Goal: Task Accomplishment & Management: Use online tool/utility

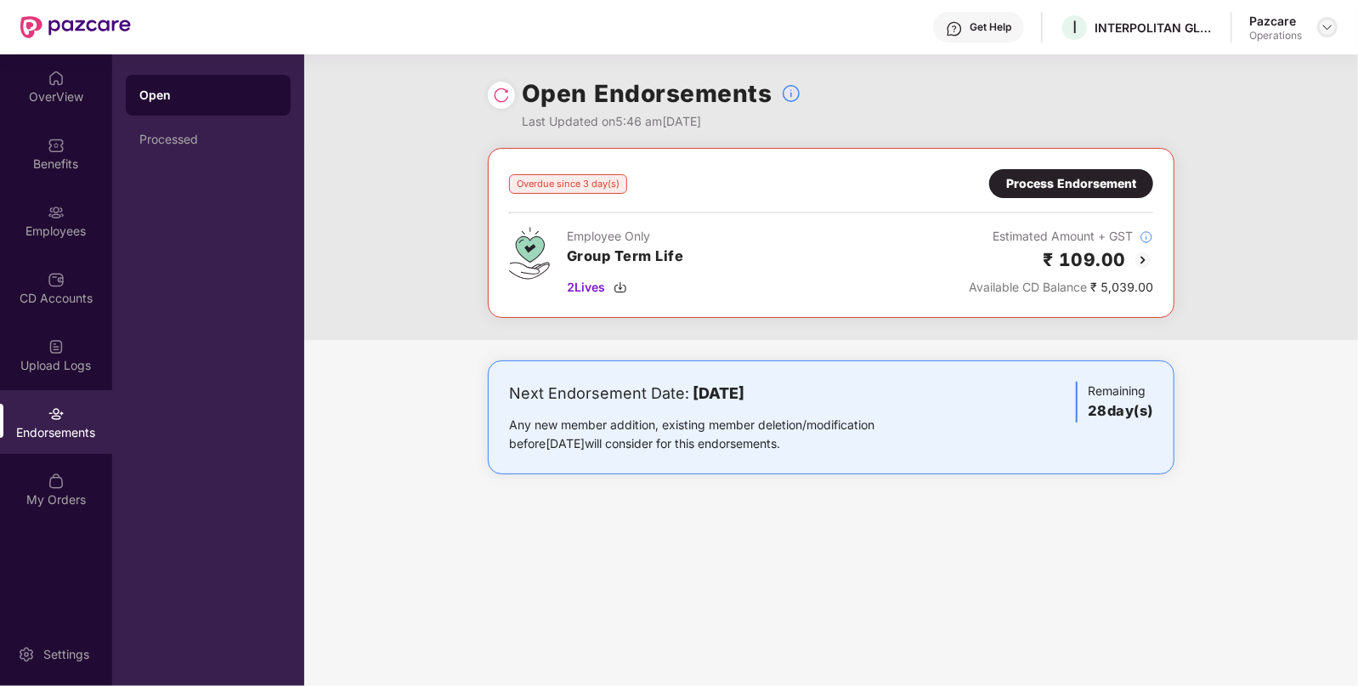
click at [1331, 25] on img at bounding box center [1328, 27] width 14 height 14
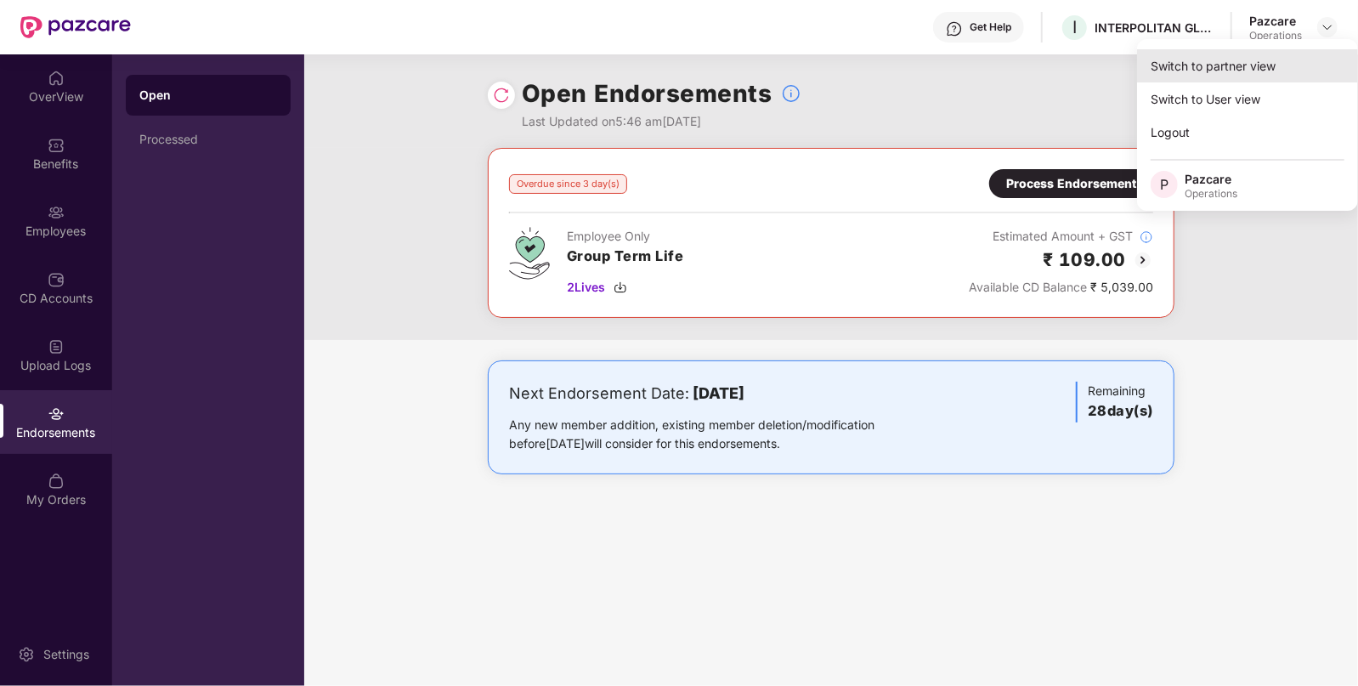
click at [1270, 70] on div "Switch to partner view" at bounding box center [1247, 65] width 221 height 33
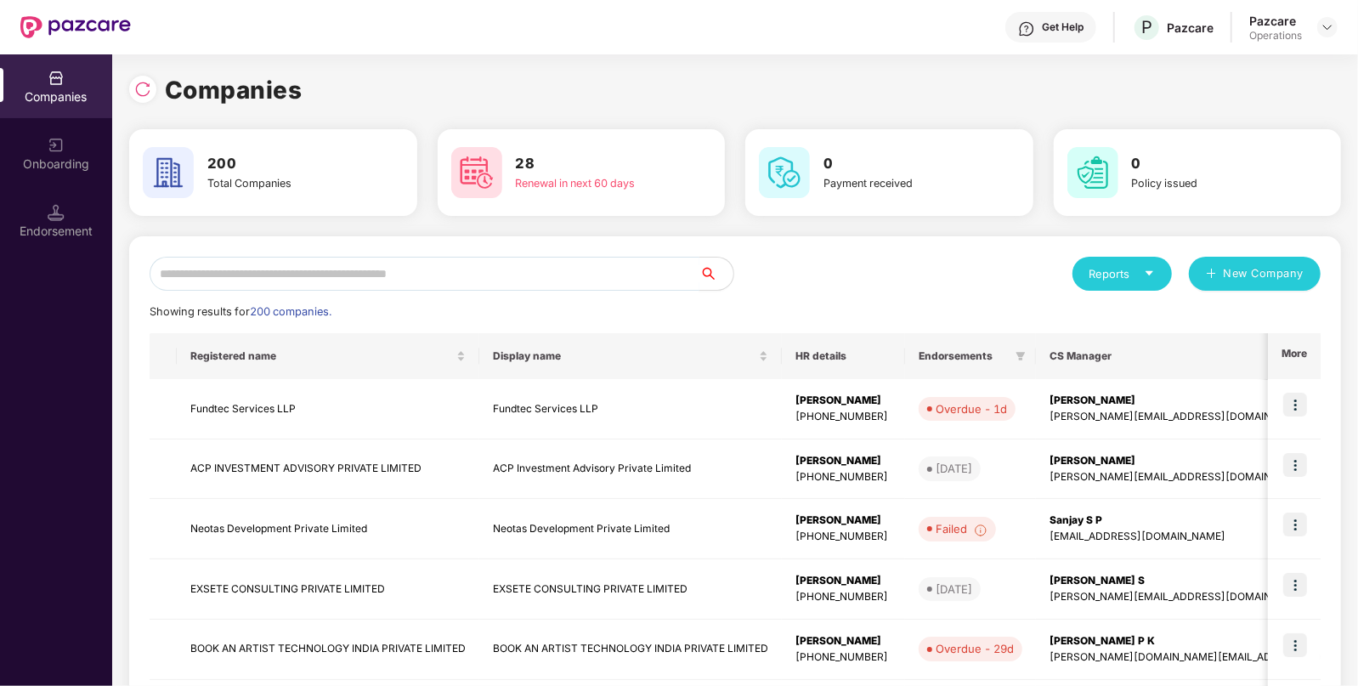
click at [589, 260] on input "text" at bounding box center [425, 274] width 550 height 34
paste input "**********"
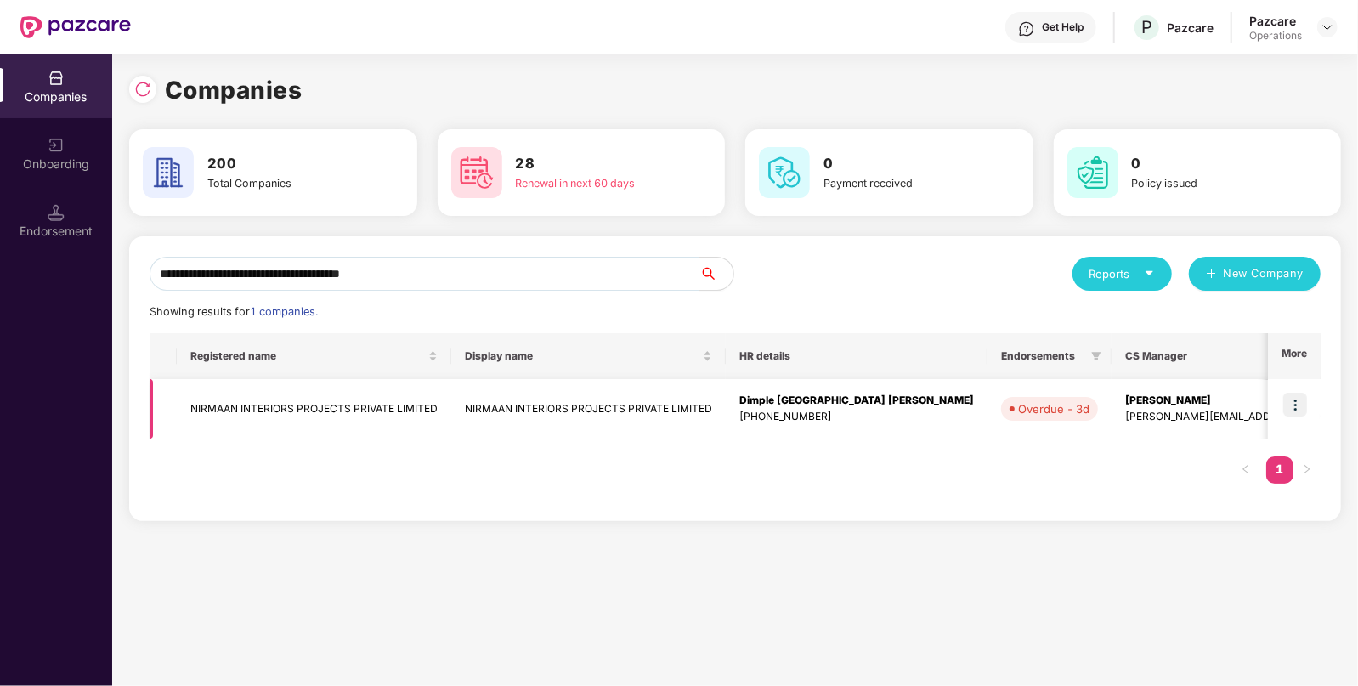
type input "**********"
click at [1298, 416] on td at bounding box center [1294, 409] width 53 height 60
click at [1307, 399] on img at bounding box center [1295, 405] width 24 height 24
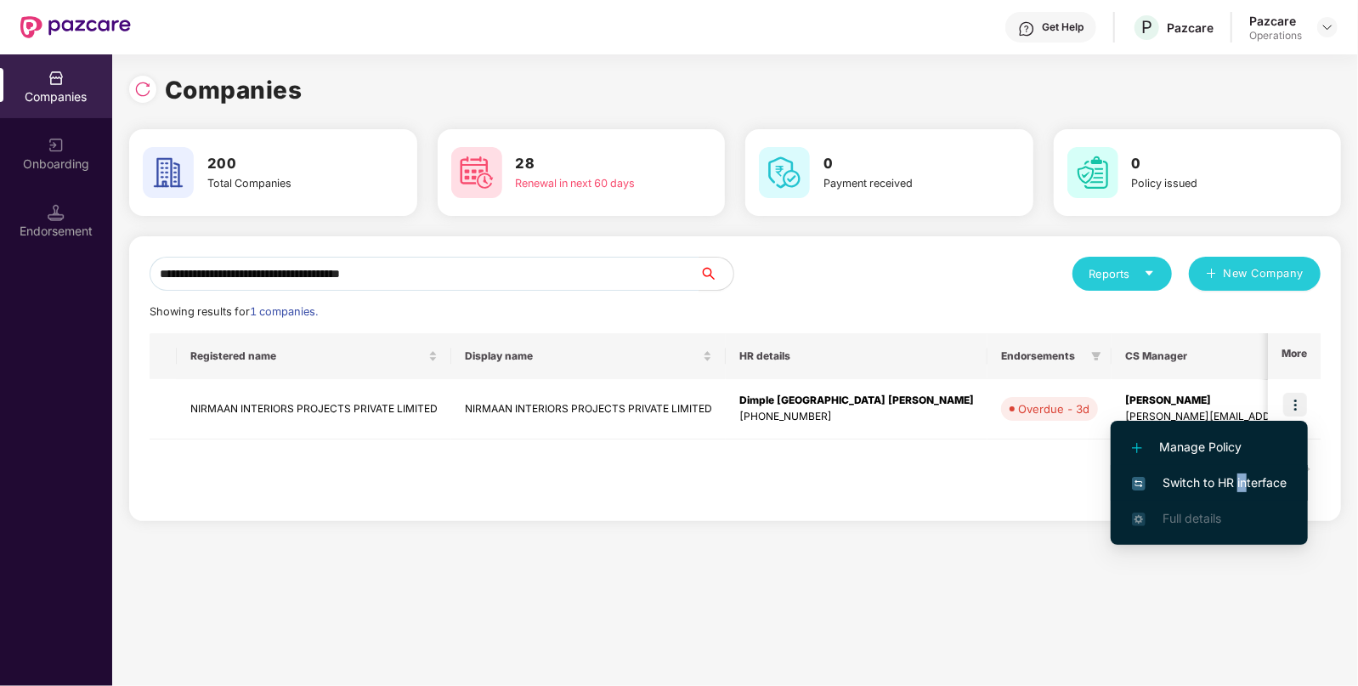
click at [1236, 482] on li "Switch to HR interface" at bounding box center [1209, 483] width 197 height 36
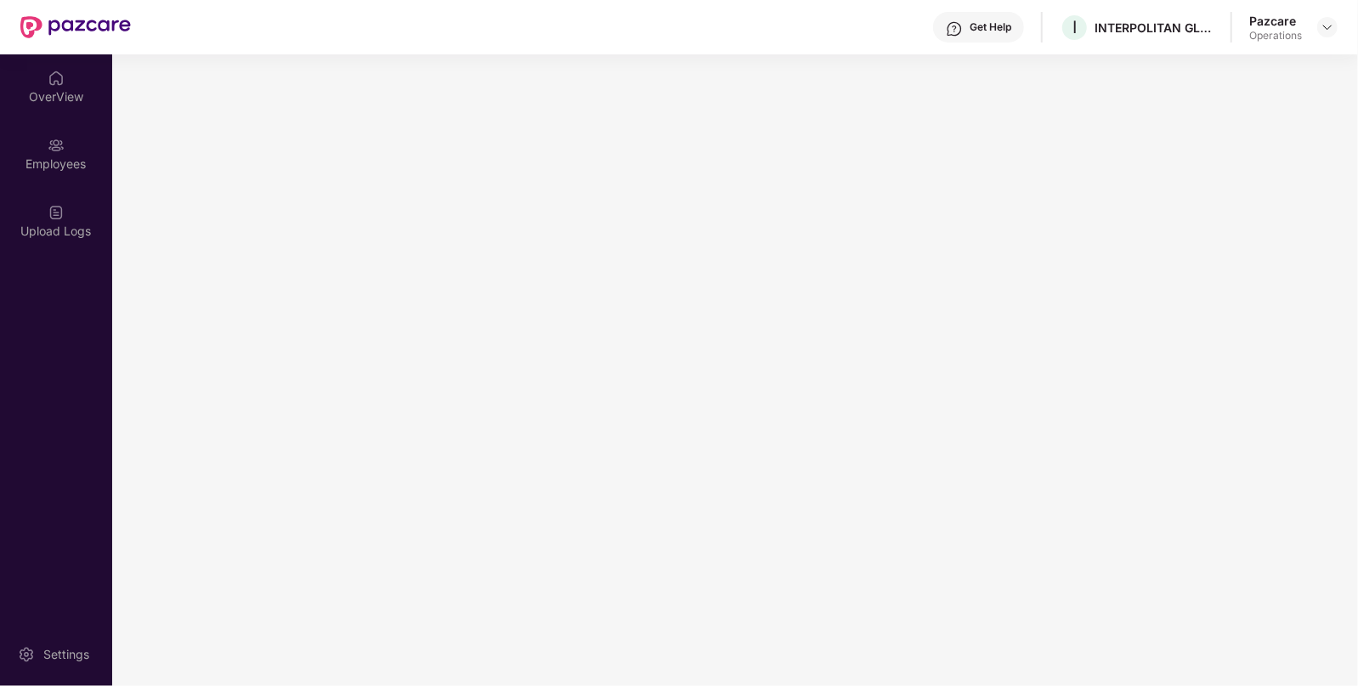
click at [1232, 484] on main at bounding box center [735, 370] width 1246 height 632
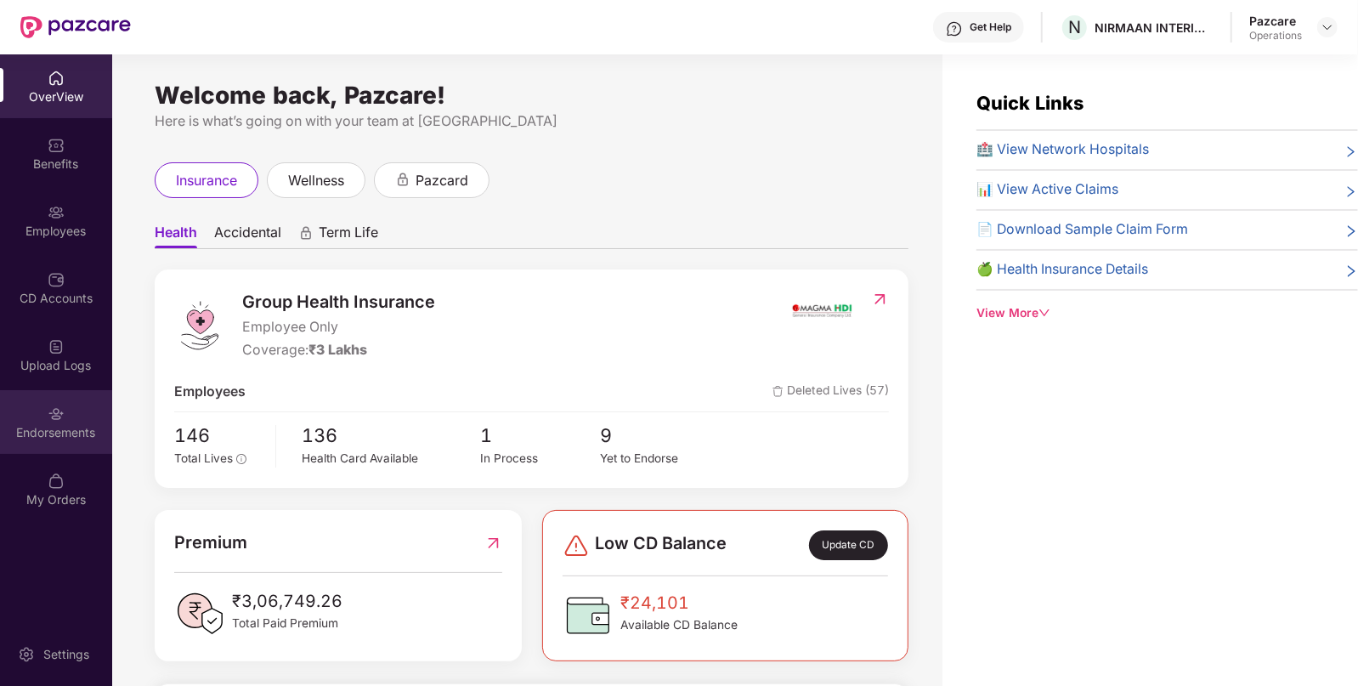
click at [28, 414] on div "Endorsements" at bounding box center [56, 422] width 112 height 64
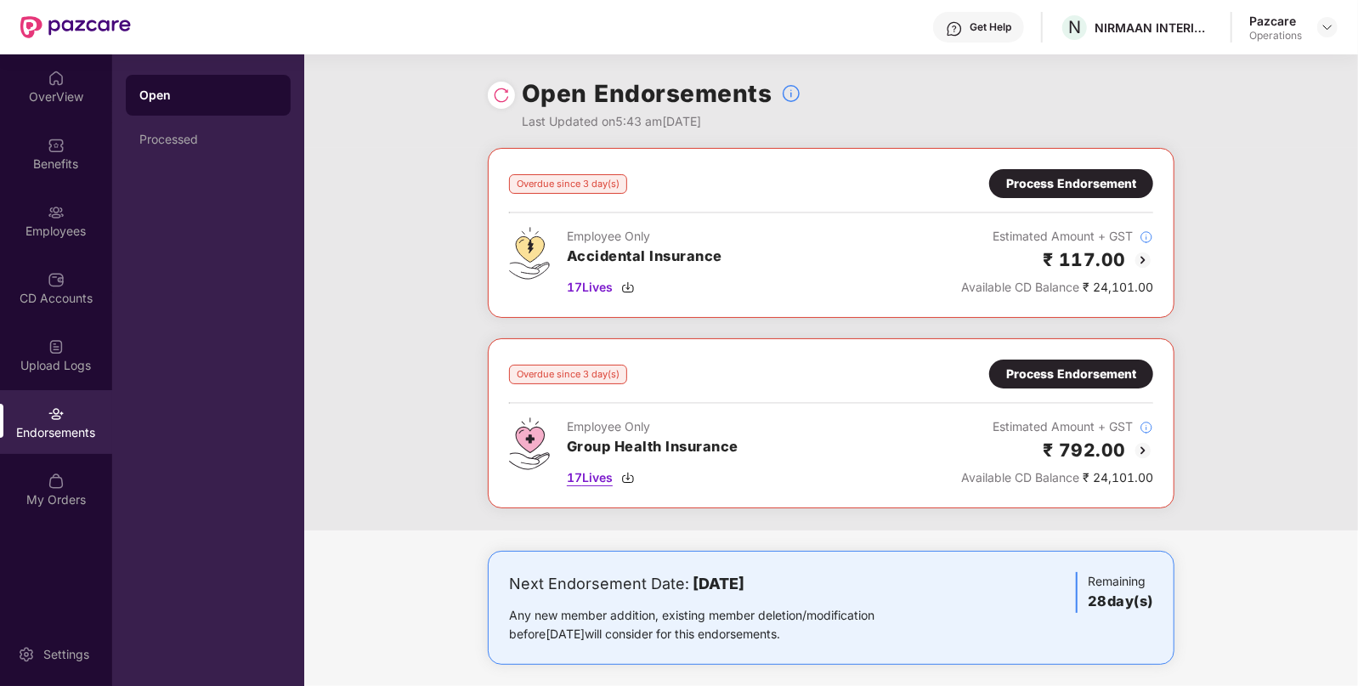
click at [603, 475] on span "17 Lives" at bounding box center [590, 477] width 46 height 19
